Goal: Check status: Check status

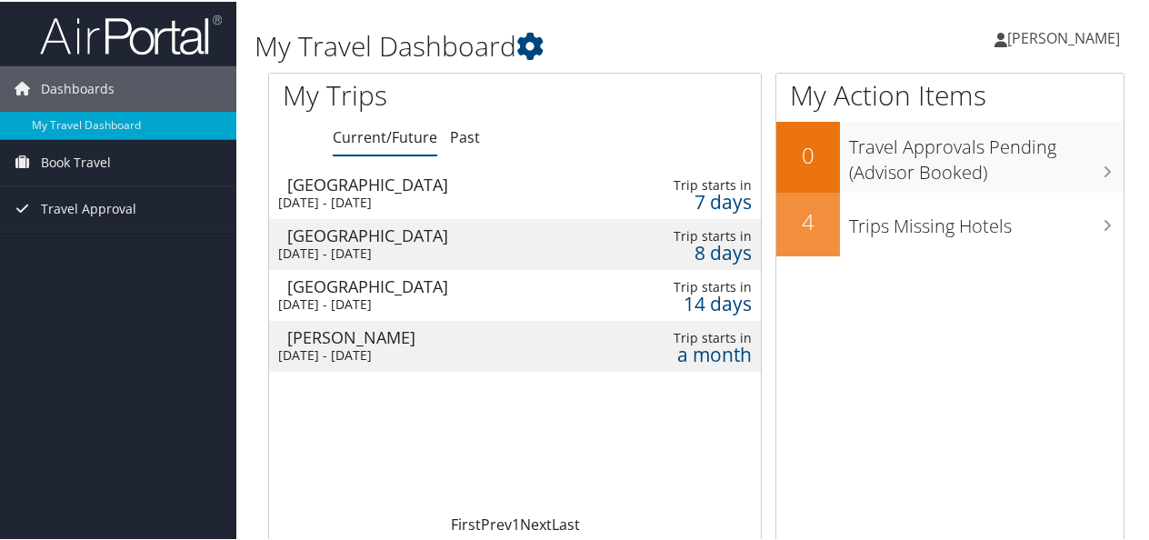
click at [622, 197] on td at bounding box center [628, 191] width 23 height 51
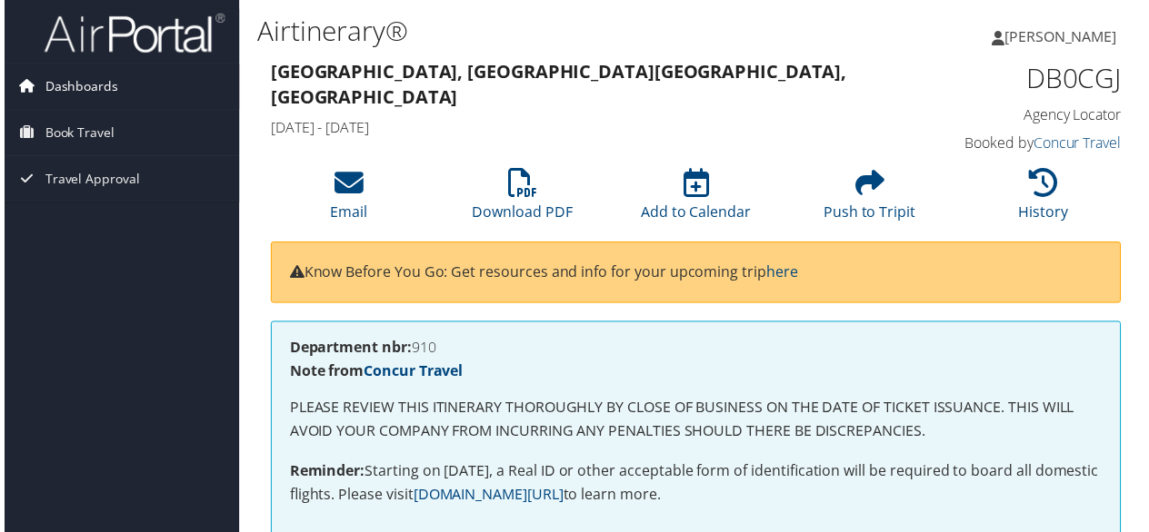
click at [89, 89] on span "Dashboards" at bounding box center [78, 87] width 74 height 45
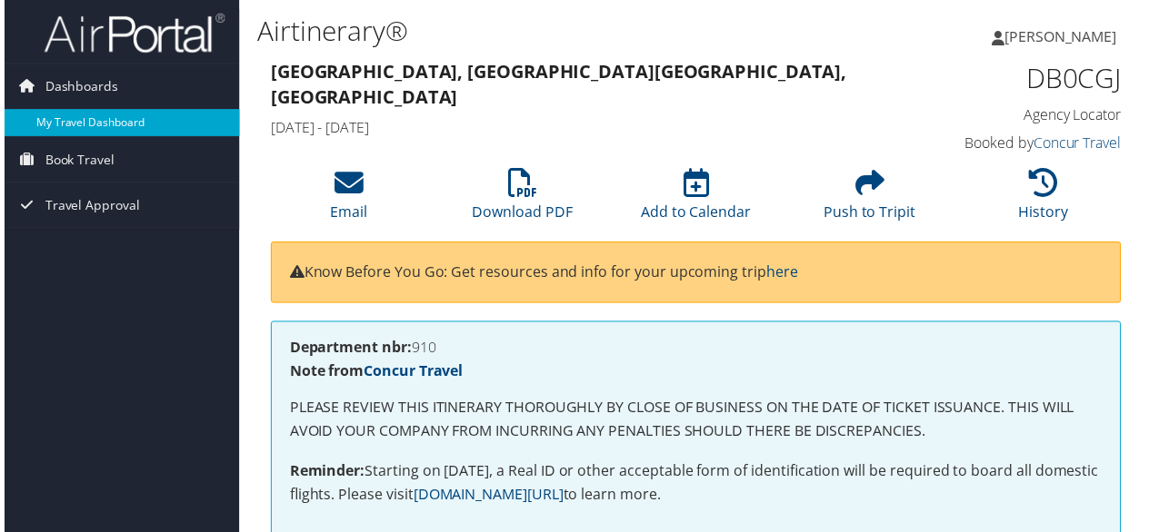
click at [113, 124] on link "My Travel Dashboard" at bounding box center [118, 123] width 236 height 27
